Goal: Task Accomplishment & Management: Contribute content

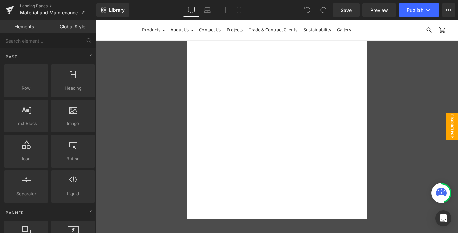
scroll to position [18, 0]
drag, startPoint x: 306, startPoint y: 89, endPoint x: 374, endPoint y: 44, distance: 82.2
click at [306, 89] on div "Liquid" at bounding box center [298, 139] width 200 height 206
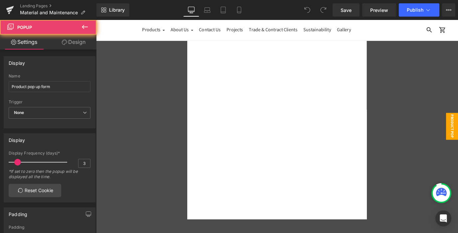
click at [389, 40] on div at bounding box center [392, 41] width 8 height 8
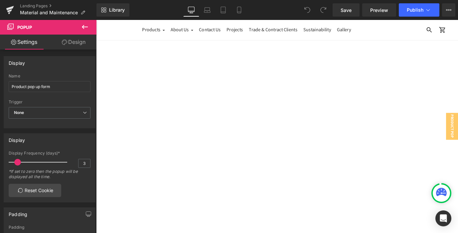
scroll to position [257, 0]
click at [424, 96] on h1 "100 % RECLAIMED SOLID TEAK WOOD" at bounding box center [299, 91] width 372 height 10
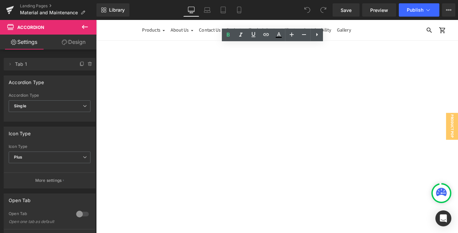
scroll to position [314, 0]
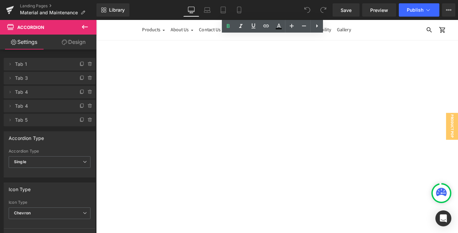
scroll to position [471, 0]
click at [189, 172] on span "If you prefer to maintain its original natural timber colour, it is possible to…" at bounding box center [297, 164] width 342 height 30
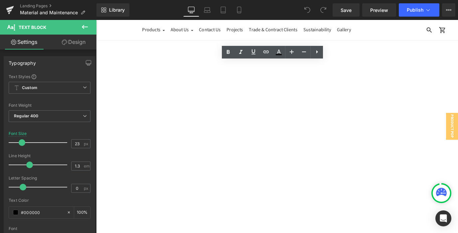
click at [189, 173] on span "If you prefer to maintain its original natural timber colour, it is possible to…" at bounding box center [297, 164] width 342 height 30
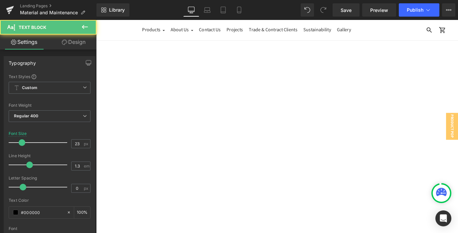
click at [351, 173] on span "If you prefer to maintain its original natural timber colour, it is possible to…" at bounding box center [293, 164] width 335 height 30
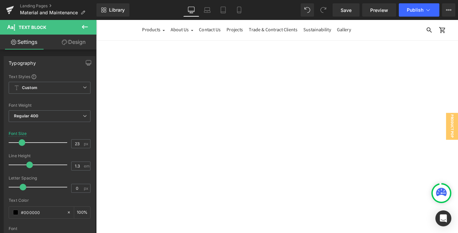
click at [231, 171] on span "If you prefer to maintain its original natural timber colour, it is possible to…" at bounding box center [293, 164] width 335 height 30
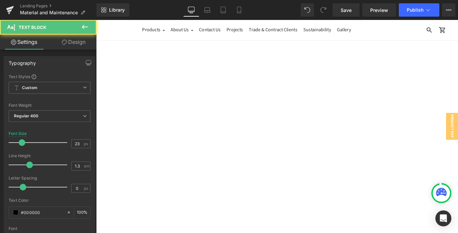
click at [367, 162] on span "If you prefer to maintain its original natural timber colour, it is possible to…" at bounding box center [293, 164] width 335 height 30
click at [395, 160] on span "If you prefer to maintain its original natural timber colour, it is possible to…" at bounding box center [296, 164] width 341 height 30
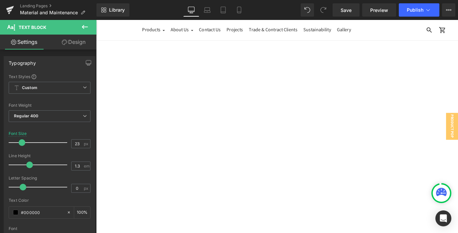
click at [456, 161] on span "If you prefer to maintain its original natural timber colour, it is possible to…" at bounding box center [296, 164] width 340 height 30
click at [179, 172] on span "If you prefer to maintain its original natural timber colour, it is possible to…" at bounding box center [298, 170] width 345 height 42
click at [365, 161] on span "If you prefer to maintain its original natural timber colour, it is possible to…" at bounding box center [297, 170] width 342 height 42
drag, startPoint x: 204, startPoint y: 162, endPoint x: 199, endPoint y: 162, distance: 5.4
click at [199, 162] on span "If you prefer to maintain its original natural timber colour, it is possible to…" at bounding box center [298, 170] width 344 height 42
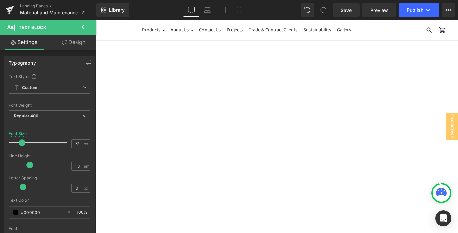
drag, startPoint x: 298, startPoint y: 160, endPoint x: 278, endPoint y: 160, distance: 20.0
click at [278, 160] on span "If you prefer to maintain the timber's original natural timber colour, it is po…" at bounding box center [298, 170] width 344 height 42
drag, startPoint x: 410, startPoint y: 160, endPoint x: 381, endPoint y: 162, distance: 29.6
click at [381, 162] on span "If you prefer to maintain the timber's original natural colour, it is possible …" at bounding box center [291, 170] width 330 height 42
drag, startPoint x: 245, startPoint y: 171, endPoint x: 219, endPoint y: 174, distance: 25.8
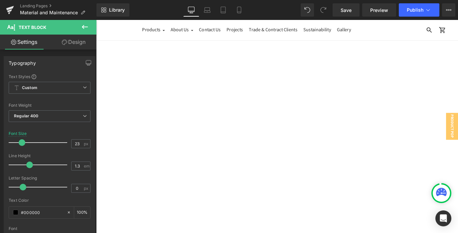
click at [219, 174] on span "If you prefer to maintain the timber's original natural colour, it is possible …" at bounding box center [297, 170] width 343 height 42
click at [191, 171] on span "If you prefer to maintain the timber's original natural colour, it is possible …" at bounding box center [297, 170] width 342 height 42
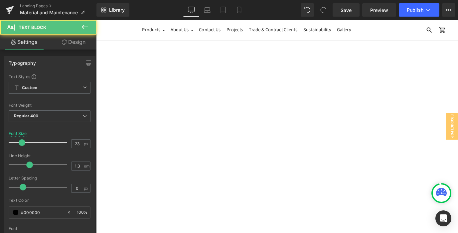
click at [372, 171] on span "If you prefer to maintain the timber's original natural colour, it is possible …" at bounding box center [297, 170] width 342 height 42
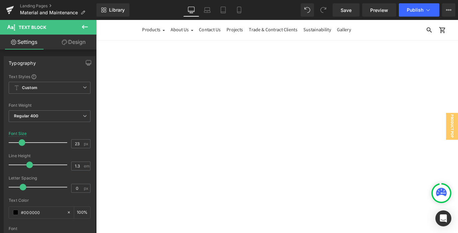
scroll to position [575, 0]
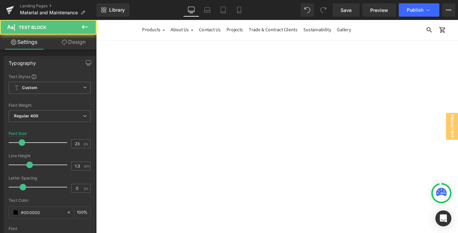
click at [177, 68] on span "If you prefer to maintain the timber's original natural colour, it is possible …" at bounding box center [298, 66] width 345 height 42
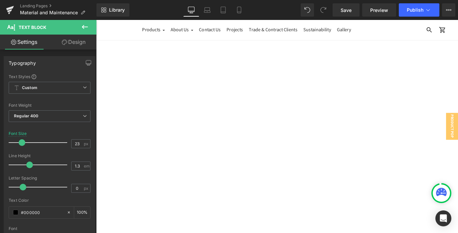
click at [181, 68] on span "If you prefer to maintain the timber's original natural colour, it is possible …" at bounding box center [297, 66] width 342 height 42
click at [268, 69] on span "If you prefer to maintain the timber's original natural colour, it is possible …" at bounding box center [298, 66] width 345 height 42
click at [295, 68] on span "If you prefer to maintain the timber's original natural colour, it is possible …" at bounding box center [298, 66] width 345 height 42
click at [425, 174] on span "If you would like to remove the grey/silver tones, lightly sand the surface whe…" at bounding box center [298, 192] width 345 height 53
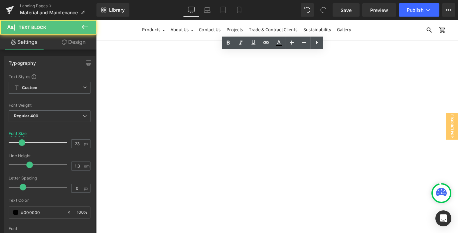
click at [345, 174] on span "If you would like to remove the grey/silver tones, lightly sand the surface whe…" at bounding box center [298, 192] width 345 height 53
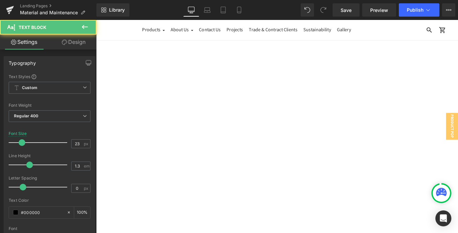
click at [275, 185] on span "If you would like to remove the grey/silver tones, lightly sand the surface wit…" at bounding box center [296, 198] width 340 height 65
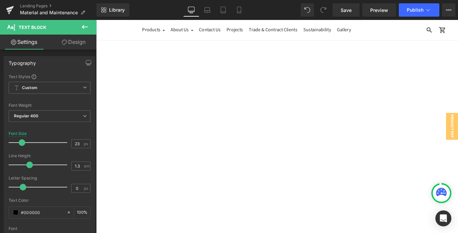
click at [363, 184] on span "If you would like to remove the grey/silver tones, lightly sand the surface wit…" at bounding box center [298, 198] width 345 height 65
click at [163, 197] on span "If you would like to remove the grey/silver tones, lightly sand the surface wit…" at bounding box center [296, 198] width 340 height 65
click at [372, 185] on span "If you would like to remove the grey/silver tones, lightly sand the surface wit…" at bounding box center [297, 198] width 343 height 65
click at [195, 196] on span "If you would like to remove the grey/silver tones, lightly sand the surface wit…" at bounding box center [297, 198] width 343 height 65
click at [394, 210] on span "If you would like to remove the grey/silver tones, lightly sand the surface wit…" at bounding box center [298, 198] width 345 height 65
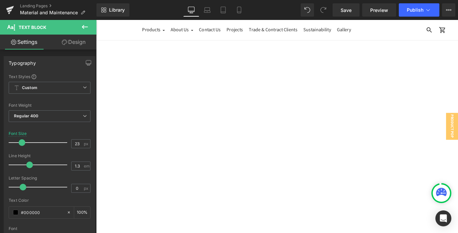
scroll to position [476, 0]
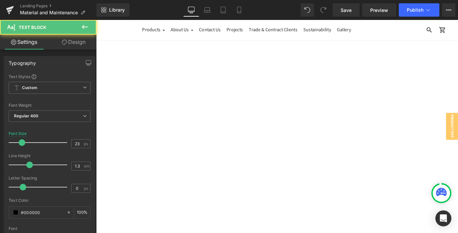
click at [134, 168] on span "If you prefer to maintain the timber's original natural colour, it is possible …" at bounding box center [297, 165] width 342 height 42
click at [166, 167] on span "If you prefer to maintain the timber's original natural colour, it is possible …" at bounding box center [298, 165] width 345 height 42
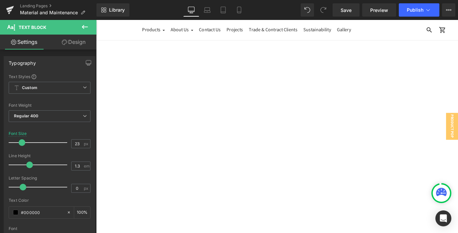
click at [225, 168] on span "If you prefer to maintain the timber's original natural colour, it is possible …" at bounding box center [297, 165] width 342 height 42
drag, startPoint x: 247, startPoint y: 167, endPoint x: 229, endPoint y: 168, distance: 18.0
click at [229, 168] on span "If you prefer to maintain the timber's original natural colour, it is possible …" at bounding box center [297, 165] width 342 height 42
click at [305, 168] on span "If you prefer to maintain the timber's original natural colour, it is possible …" at bounding box center [298, 165] width 345 height 42
click at [293, 168] on span "If you prefer to maintain the timber's original natural colour, it is possible …" at bounding box center [297, 165] width 343 height 42
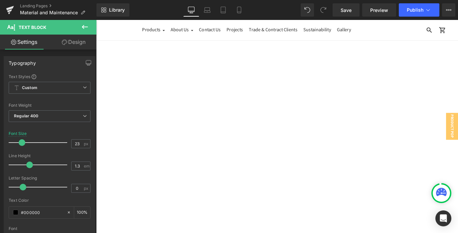
scroll to position [645, 0]
drag, startPoint x: 271, startPoint y: 163, endPoint x: 203, endPoint y: 162, distance: 67.5
click at [203, 162] on span "If you would like to remove the grey/silver tones, lightly sand the surface wit…" at bounding box center [296, 176] width 340 height 65
click at [408, 11] on span "Publish" at bounding box center [415, 9] width 17 height 5
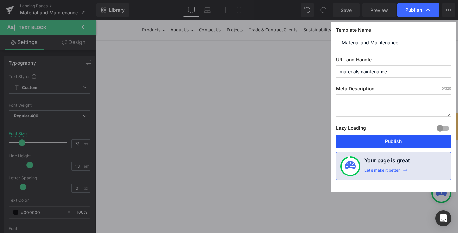
click at [383, 142] on button "Publish" at bounding box center [393, 141] width 115 height 13
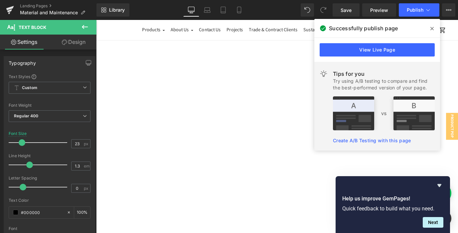
click at [430, 29] on icon at bounding box center [431, 28] width 3 height 5
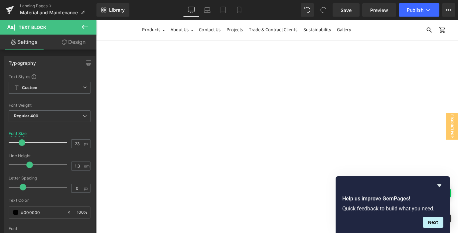
scroll to position [503, 0]
click at [229, 129] on span "If you prefer to maintain the timber's original natural colour, it is possible …" at bounding box center [297, 138] width 342 height 42
drag, startPoint x: 234, startPoint y: 130, endPoint x: 214, endPoint y: 131, distance: 19.7
click at [214, 131] on span "If you prefer to maintain the timbers original natural colour, it is possible t…" at bounding box center [296, 138] width 341 height 42
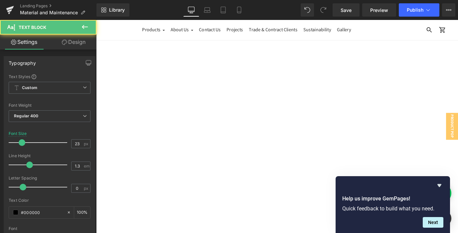
click at [253, 130] on span "If you prefer to maintain the original natural colour, it is possible to re-san…" at bounding box center [298, 138] width 344 height 42
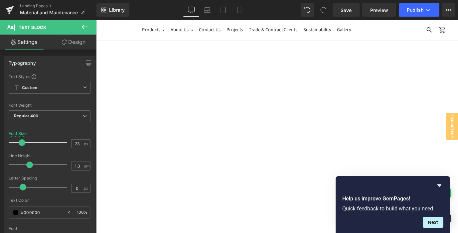
drag, startPoint x: 254, startPoint y: 140, endPoint x: 240, endPoint y: 140, distance: 13.6
click at [240, 140] on span "If you prefer to maintain the original natural timber colour, it is possible to…" at bounding box center [296, 138] width 341 height 42
click at [327, 141] on span "If you prefer to maintain the original natural timber colour, it is possible to…" at bounding box center [298, 138] width 344 height 42
click at [239, 140] on span "If you prefer to maintain the original natural timber colour, it is possible to…" at bounding box center [296, 138] width 341 height 42
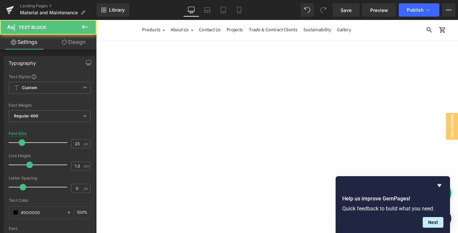
click at [390, 141] on span "If you prefer to maintain the original natural timber colour, it is possible to…" at bounding box center [297, 138] width 343 height 42
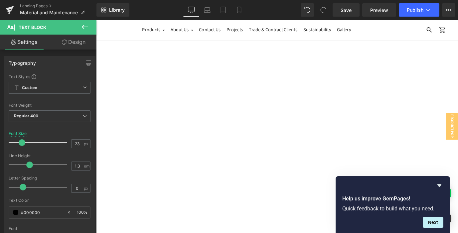
click at [237, 151] on span "If you prefer to maintain the original natural timber colour, it is possible to…" at bounding box center [297, 138] width 343 height 42
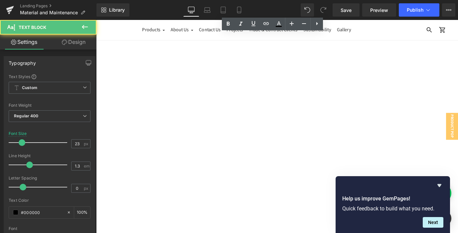
click at [458, 140] on span "If you prefer to maintain the original natural timber colour, it is possible to…" at bounding box center [297, 138] width 343 height 42
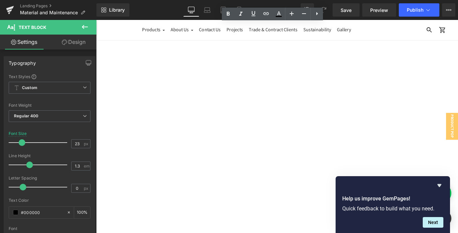
scroll to position [515, 0]
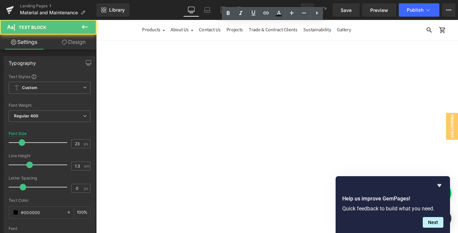
click at [237, 140] on span "If you prefer to maintain the original natural timber colour, it is possible to…" at bounding box center [297, 126] width 343 height 42
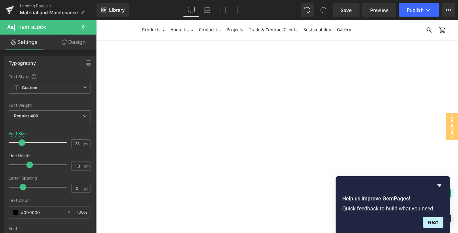
click at [277, 139] on span "If you prefer to maintain the original natural timber colour, it is possible to…" at bounding box center [296, 126] width 341 height 42
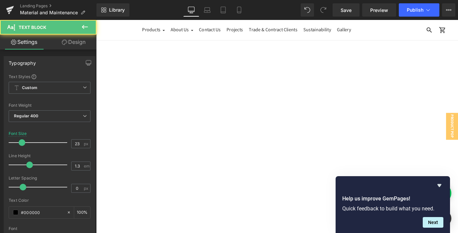
click at [303, 139] on span "If you prefer to maintain the original natural timber colour, it is possible to…" at bounding box center [298, 126] width 345 height 42
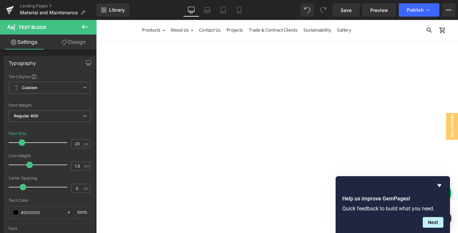
scroll to position [688, 0]
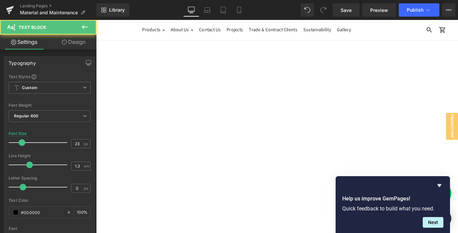
click at [431, 122] on span "If you would like to remove the grey/silver tones, lightly sand the surface wit…" at bounding box center [298, 145] width 344 height 65
drag, startPoint x: 145, startPoint y: 132, endPoint x: 129, endPoint y: 132, distance: 15.6
click at [129, 132] on span "If you would like to remove the grey/silver tones, lightly sand the surface wit…" at bounding box center [298, 145] width 344 height 65
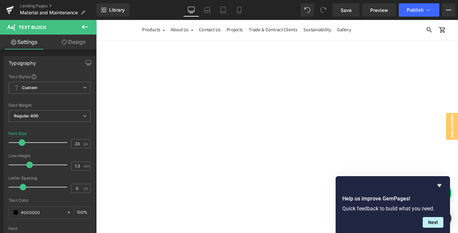
drag, startPoint x: 147, startPoint y: 132, endPoint x: 136, endPoint y: 132, distance: 11.6
click at [136, 132] on span "If you would like to remove the grey/silver tones, lightly sand the surface wit…" at bounding box center [298, 145] width 344 height 65
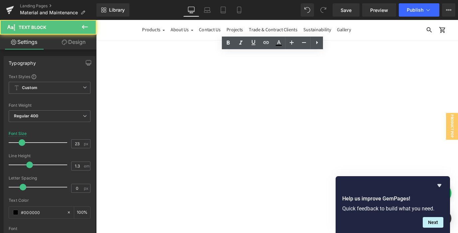
click at [142, 130] on span "If you would like to remove the grey/silver tones, lightly sand the surface wit…" at bounding box center [298, 145] width 344 height 65
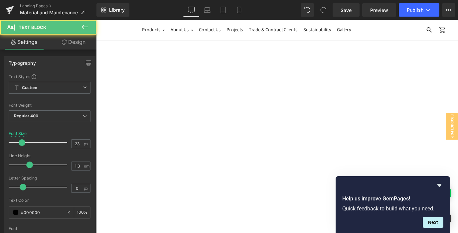
click at [188, 132] on span "If you would like to remove the grey/silver tones, lightly sand the surface wit…" at bounding box center [298, 145] width 344 height 65
drag, startPoint x: 212, startPoint y: 131, endPoint x: 202, endPoint y: 132, distance: 10.7
click at [202, 132] on span "If you would like to remove the grey/silver tones, lightly sand the surface wit…" at bounding box center [298, 145] width 344 height 65
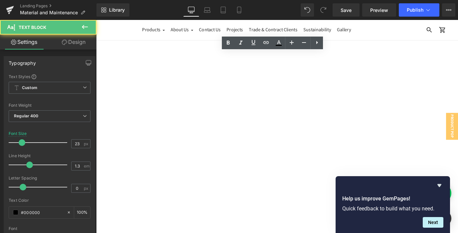
click at [222, 131] on span "If you would like to remove the grey/silver tones, lightly sand the surface wit…" at bounding box center [298, 145] width 344 height 65
drag, startPoint x: 224, startPoint y: 131, endPoint x: 213, endPoint y: 132, distance: 11.3
click at [213, 132] on span "If you would like to remove the grey/silver tones, lightly sand the surface wit…" at bounding box center [298, 145] width 344 height 65
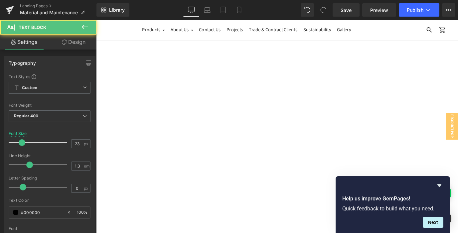
click at [252, 132] on span "If you would like to remove the grey/silver tones, lightly sand the surface wit…" at bounding box center [297, 145] width 342 height 65
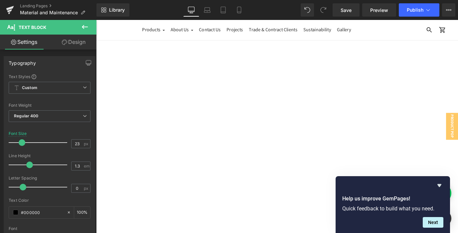
click at [141, 143] on span "If you would like to remove the grey/silver tones, lightly sand the surface wit…" at bounding box center [298, 145] width 344 height 65
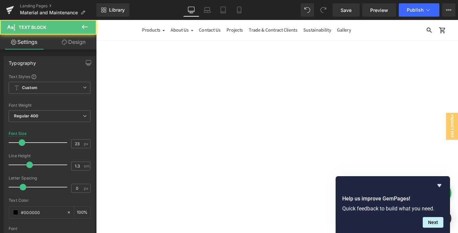
click at [238, 55] on span "If you prefer to maintain the original natural timber colour, it is possible to…" at bounding box center [297, 48] width 343 height 53
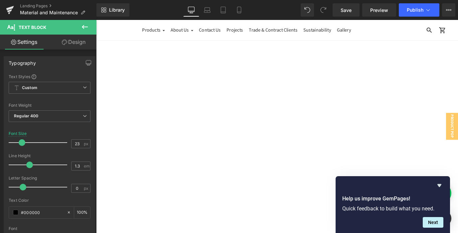
click at [252, 55] on span "If you prefer to maintain the original natural timber colour, it is possible to…" at bounding box center [299, 48] width 346 height 53
drag, startPoint x: 266, startPoint y: 56, endPoint x: 244, endPoint y: 57, distance: 21.6
click at [244, 57] on span "If you prefer to maintain the original natural timber colour, it is possible to…" at bounding box center [297, 48] width 342 height 53
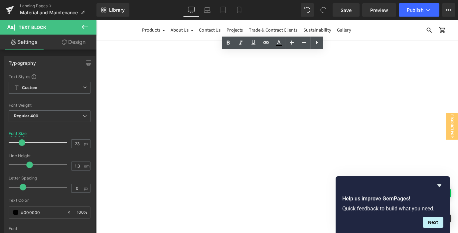
click at [261, 57] on span "If you prefer to maintain the original natural timber colour, it is possible to…" at bounding box center [297, 48] width 342 height 53
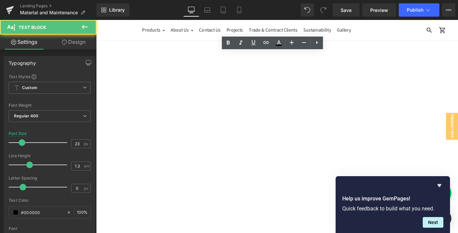
click at [266, 56] on span "If you prefer to maintain the original natural timber colour, it is possible to…" at bounding box center [297, 48] width 342 height 53
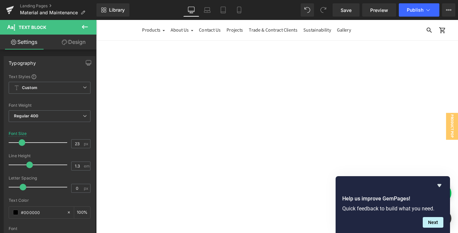
click at [353, 56] on span "If you prefer to maintain the original natural timber colour, it is possible to…" at bounding box center [299, 48] width 346 height 53
click at [254, 57] on span "If you prefer to maintain the original natural timber colour, it is possible to…" at bounding box center [296, 48] width 341 height 53
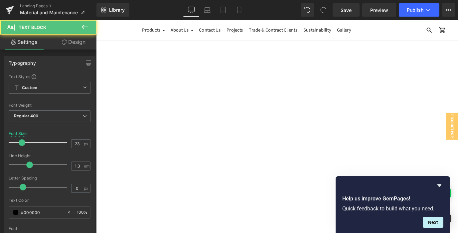
click at [296, 56] on span "If you prefer to maintain the original natural timber colour, it is possible to…" at bounding box center [297, 48] width 342 height 53
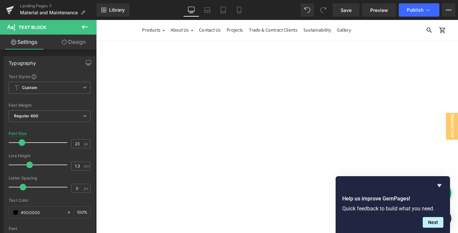
click at [333, 57] on span "If you prefer to maintain the original natural timber colour, it is possible to…" at bounding box center [297, 48] width 342 height 53
drag, startPoint x: 262, startPoint y: 56, endPoint x: 243, endPoint y: 57, distance: 19.0
click at [243, 57] on span "If you prefer to maintain the original natural timber colour, it is possible to…" at bounding box center [299, 48] width 346 height 53
drag, startPoint x: 312, startPoint y: 125, endPoint x: 297, endPoint y: 126, distance: 15.3
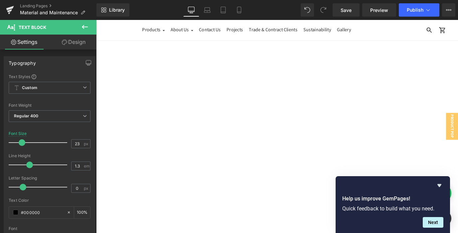
click at [297, 126] on span "If you would like to remove the grey/silver tones, lightly sand the surface wit…" at bounding box center [298, 138] width 344 height 65
drag, startPoint x: 160, startPoint y: 136, endPoint x: 138, endPoint y: 139, distance: 22.4
click at [138, 139] on div "If you would like to remove the grey/silver tones, lightly sand the surface wit…" at bounding box center [299, 138] width 346 height 68
click at [410, 12] on span "Publish" at bounding box center [415, 9] width 17 height 5
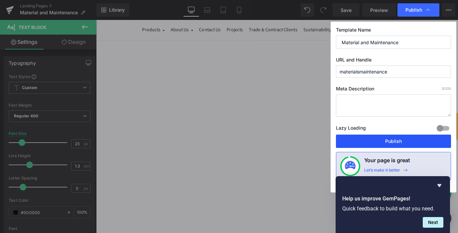
click at [373, 140] on button "Publish" at bounding box center [393, 141] width 115 height 13
